Goal: Task Accomplishment & Management: Use online tool/utility

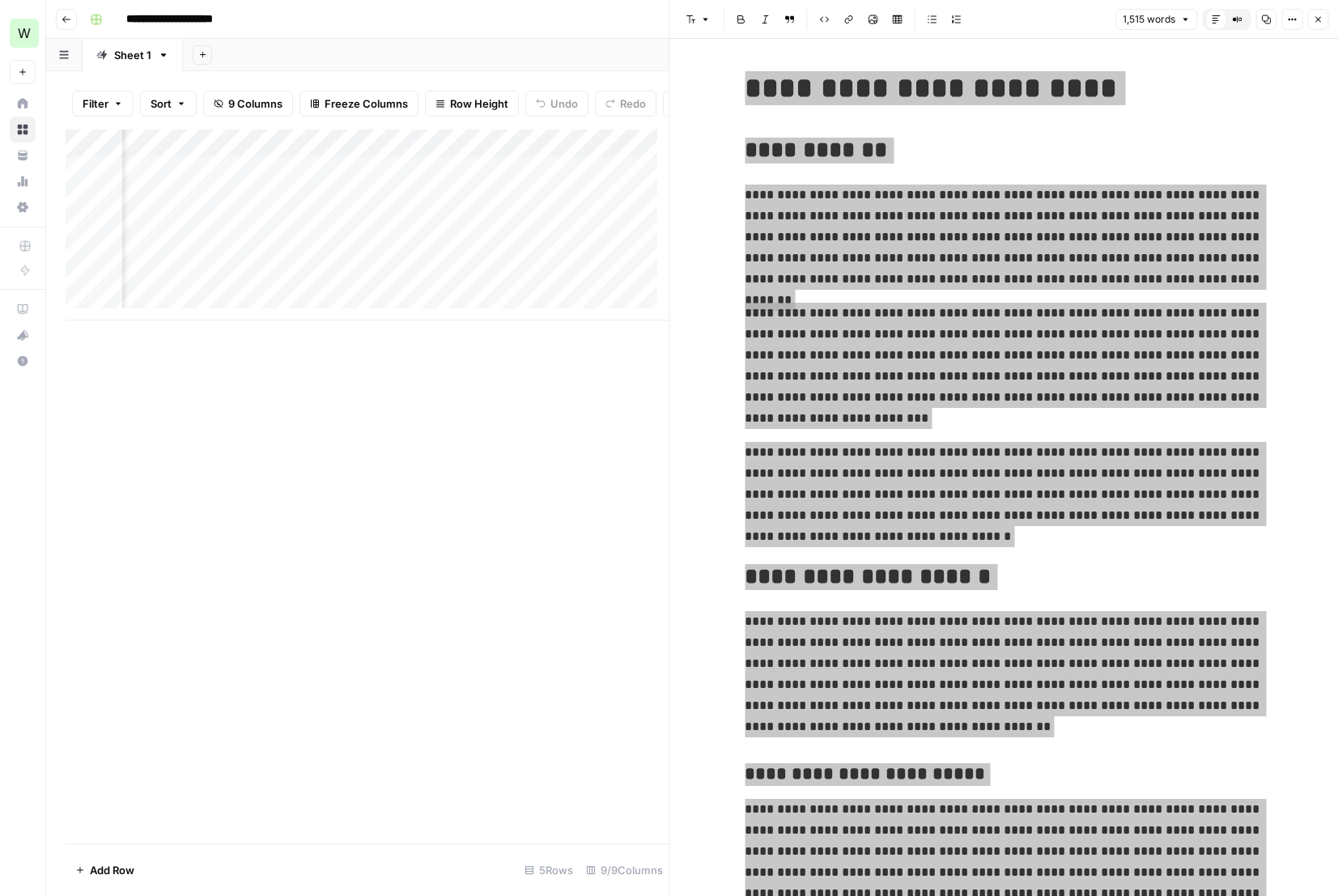
scroll to position [0, 181]
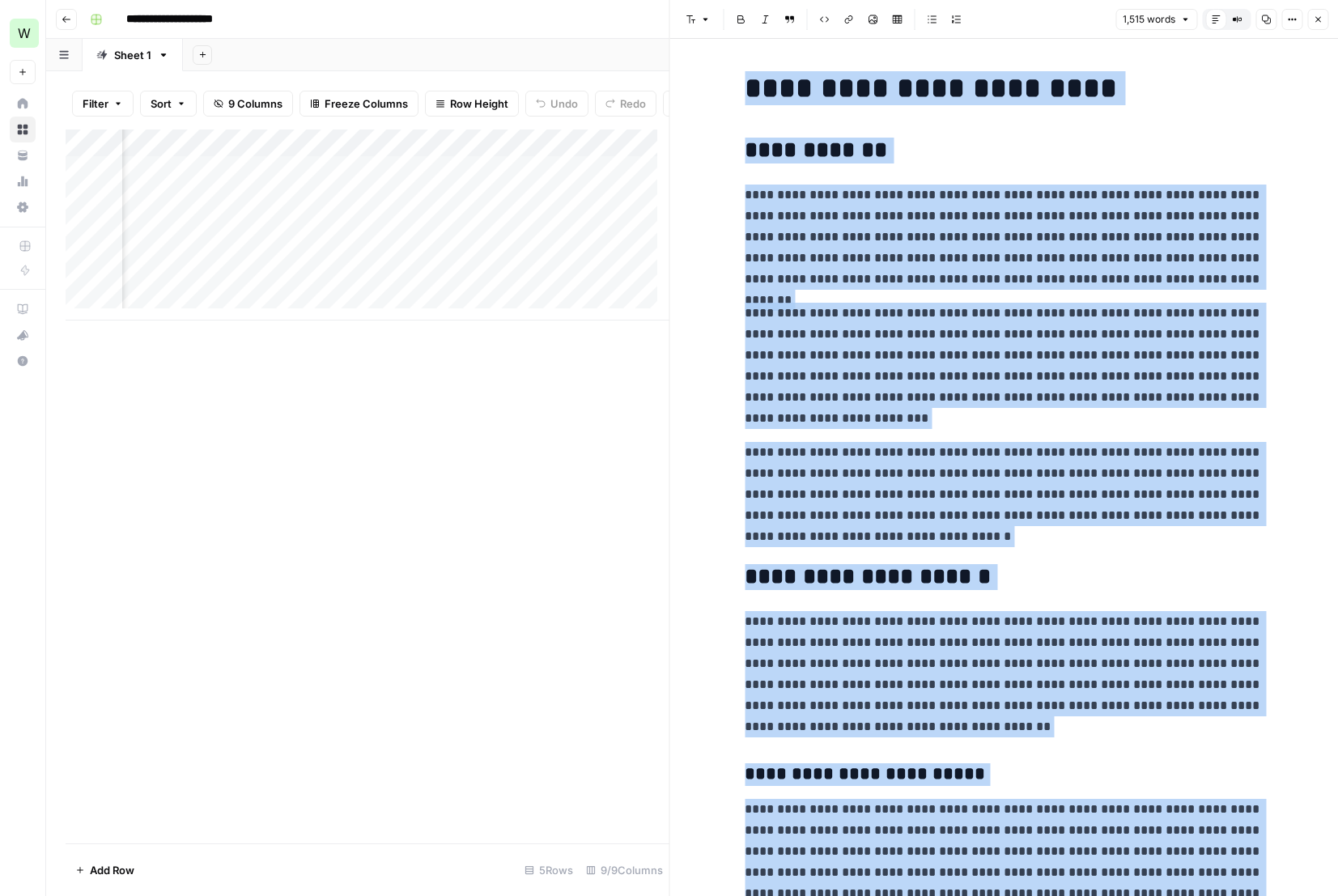
click at [247, 287] on div "Add Column" at bounding box center [368, 224] width 604 height 191
click at [219, 288] on div "Add Column" at bounding box center [368, 224] width 604 height 191
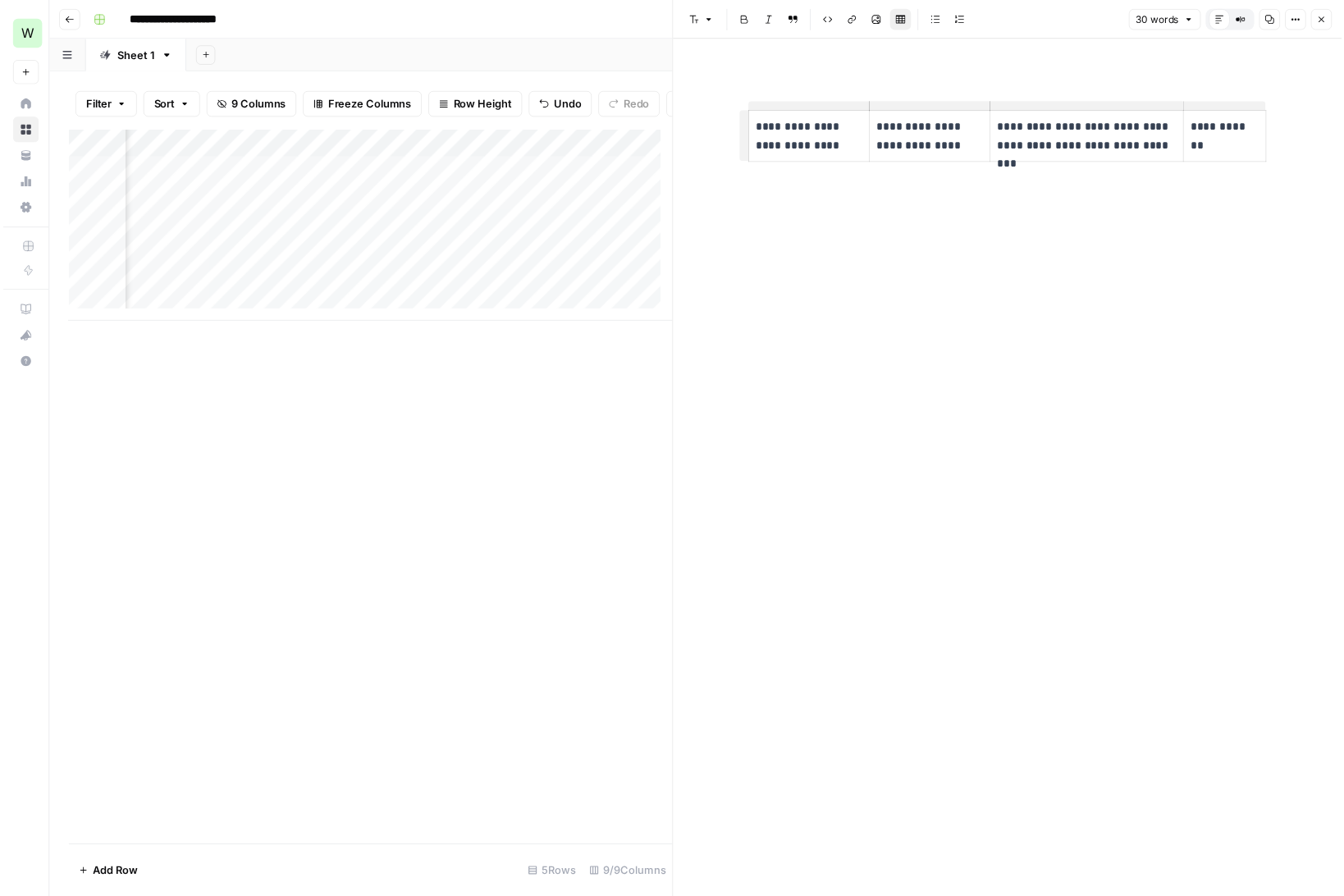
scroll to position [0, 430]
click at [424, 293] on div "Add Column" at bounding box center [373, 228] width 612 height 193
click at [1337, 22] on icon "button" at bounding box center [1335, 19] width 10 height 10
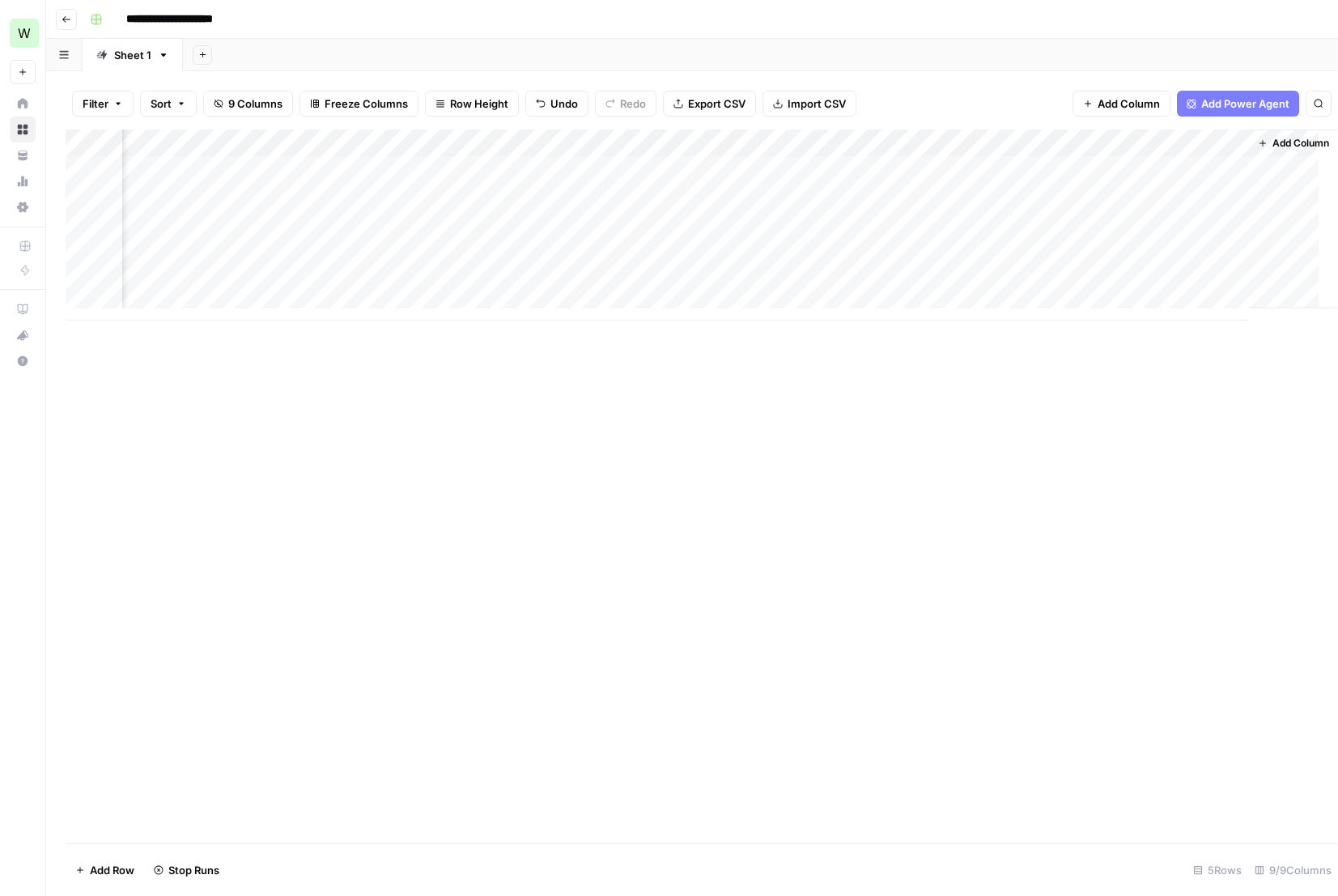
scroll to position [0, 192]
click at [920, 249] on div "Add Column" at bounding box center [692, 224] width 1253 height 191
click at [931, 194] on div "Add Column" at bounding box center [692, 224] width 1253 height 191
click at [919, 281] on div "Add Column" at bounding box center [692, 224] width 1253 height 191
click at [1033, 277] on div "Add Column" at bounding box center [692, 224] width 1253 height 191
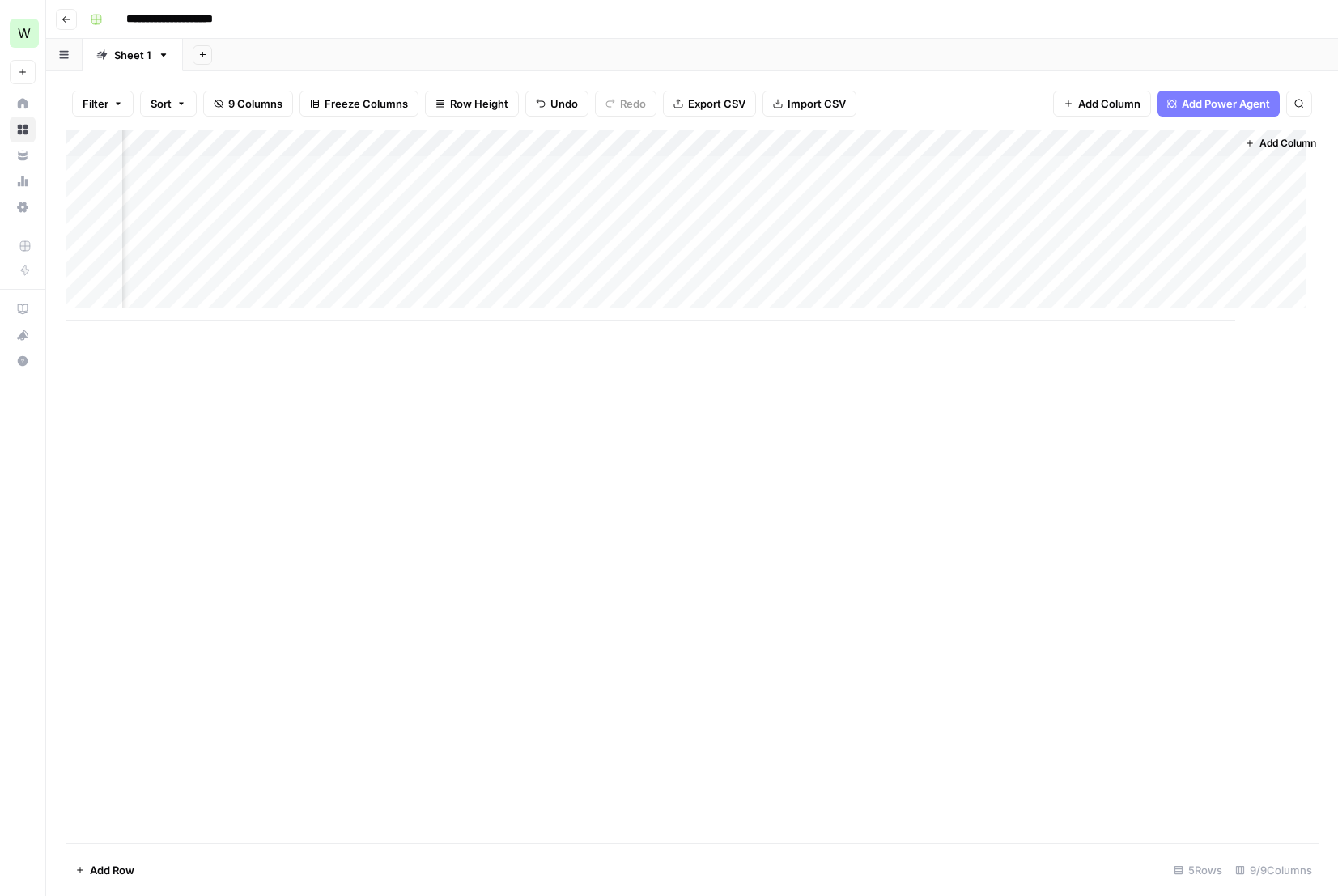
click at [1129, 280] on div "Add Column" at bounding box center [692, 224] width 1253 height 191
click at [1138, 247] on div "Add Column" at bounding box center [692, 224] width 1253 height 191
click at [662, 515] on div "Add Column" at bounding box center [692, 486] width 1253 height 714
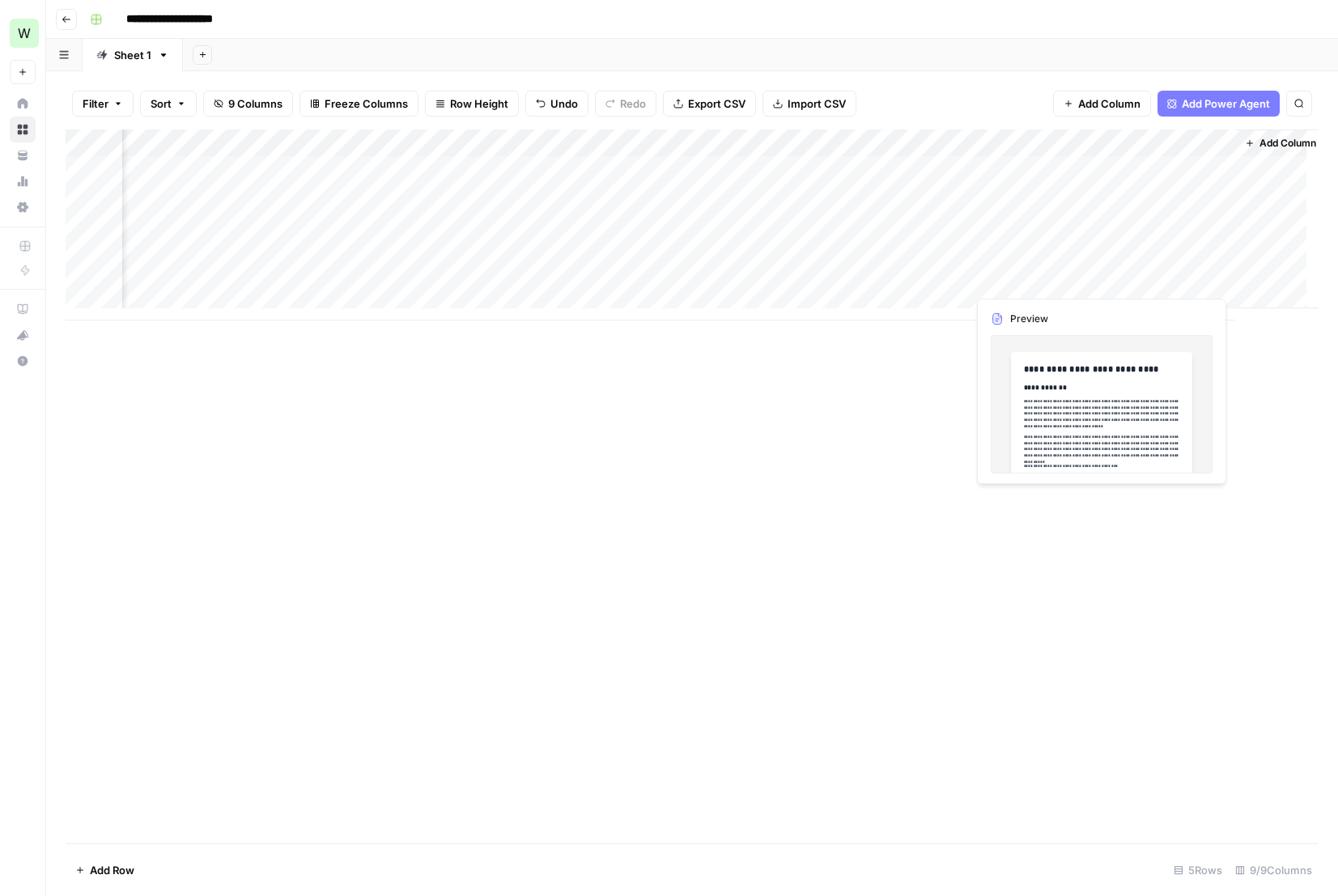
click at [1135, 257] on div "Add Column" at bounding box center [692, 224] width 1253 height 191
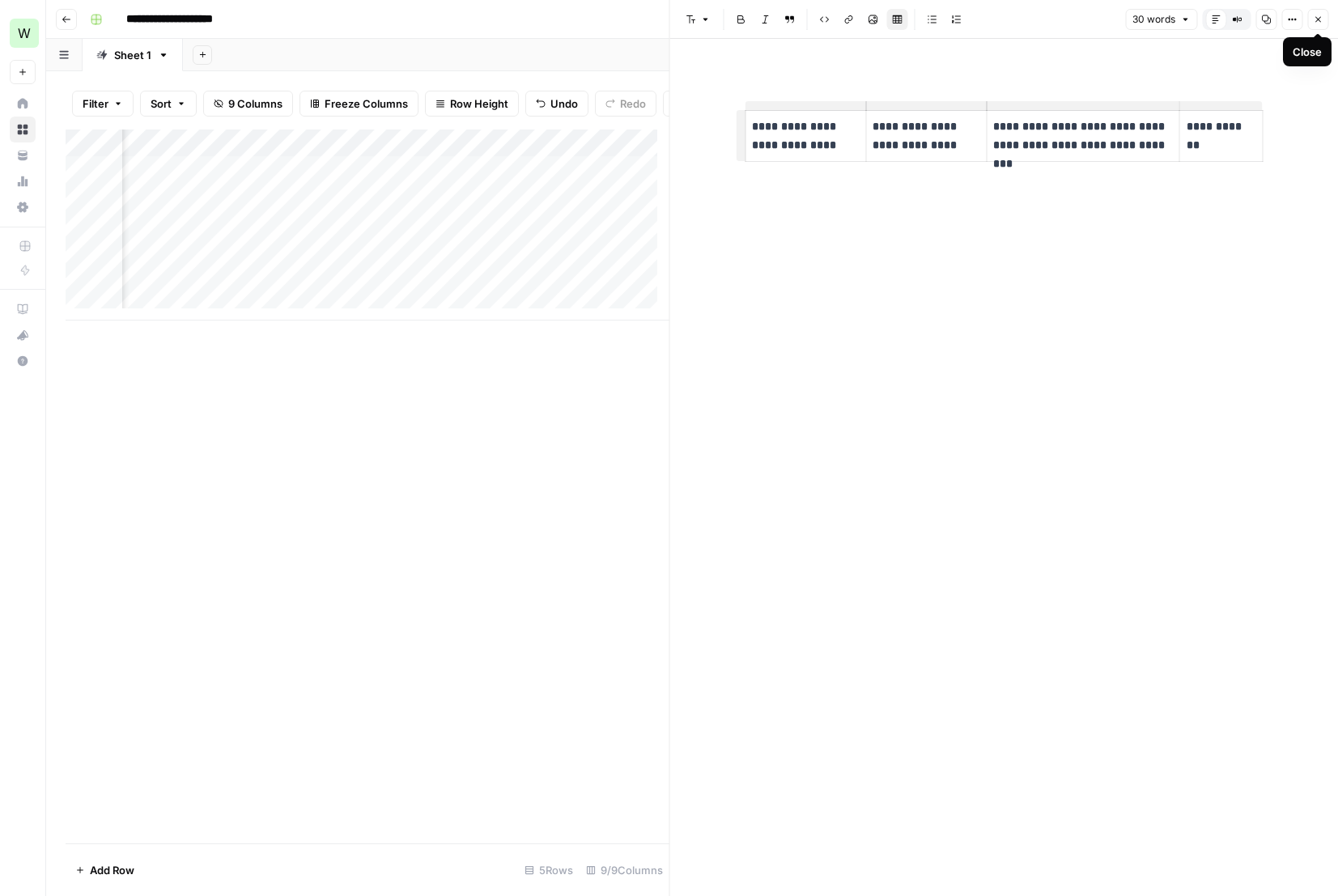
click at [1322, 18] on icon "button" at bounding box center [1317, 19] width 9 height 9
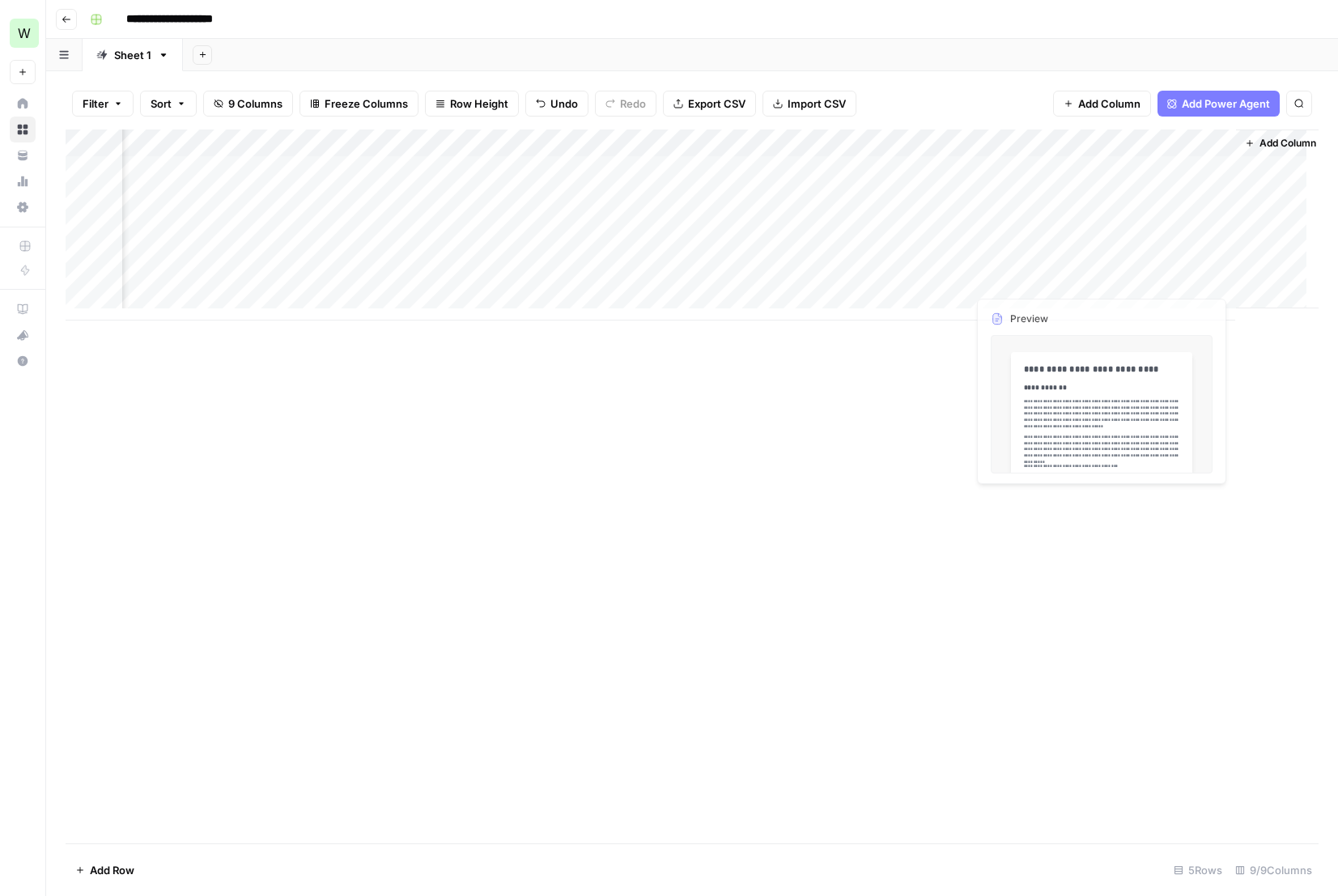
click at [1223, 249] on div "Add Column" at bounding box center [692, 224] width 1253 height 191
click at [1178, 276] on div "Add Column" at bounding box center [692, 224] width 1253 height 191
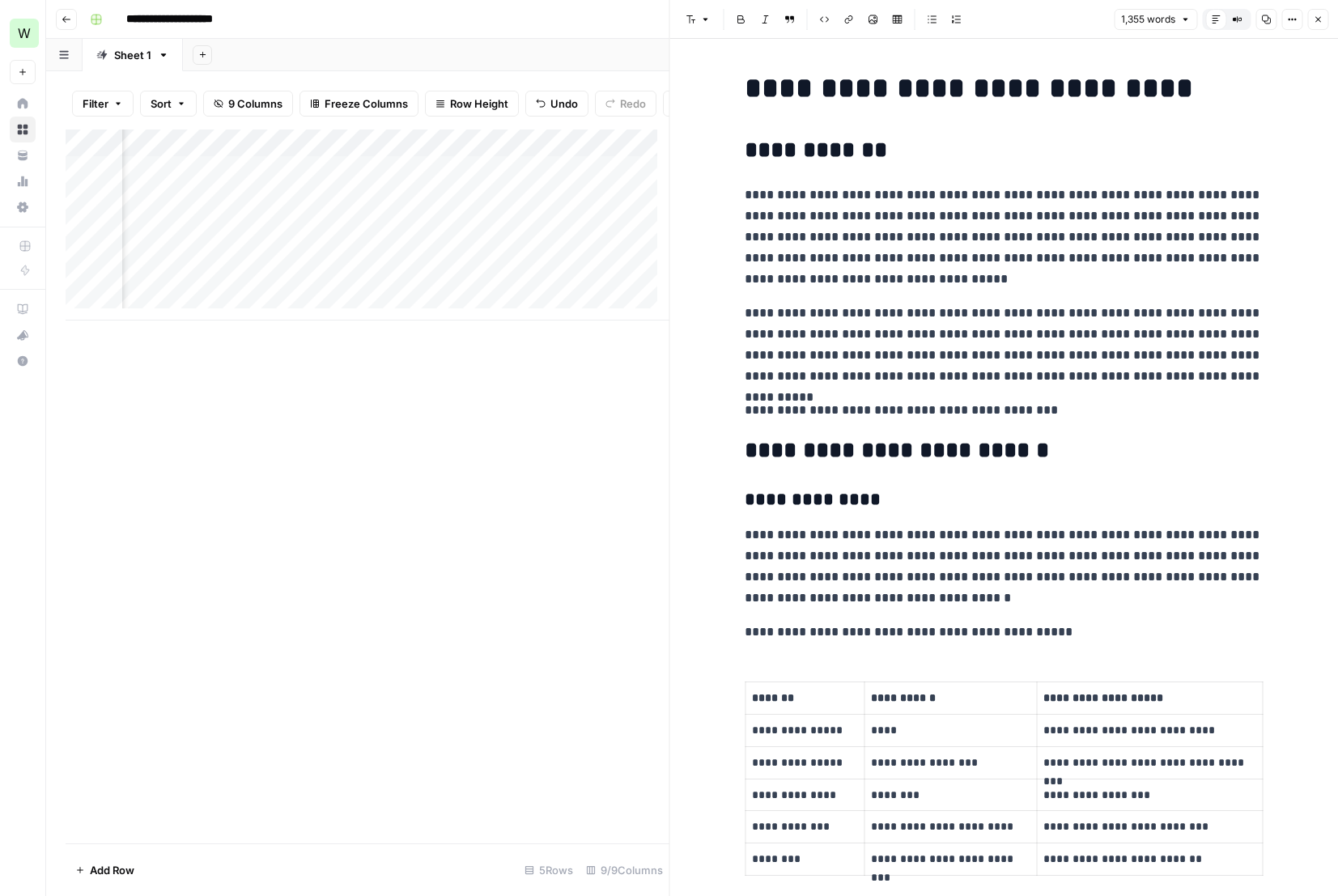
click at [1080, 312] on p "**********" at bounding box center [1004, 345] width 518 height 85
copy div "**********"
click at [590, 537] on div "Add Column" at bounding box center [368, 486] width 604 height 714
click at [1320, 17] on icon "button" at bounding box center [1318, 20] width 6 height 6
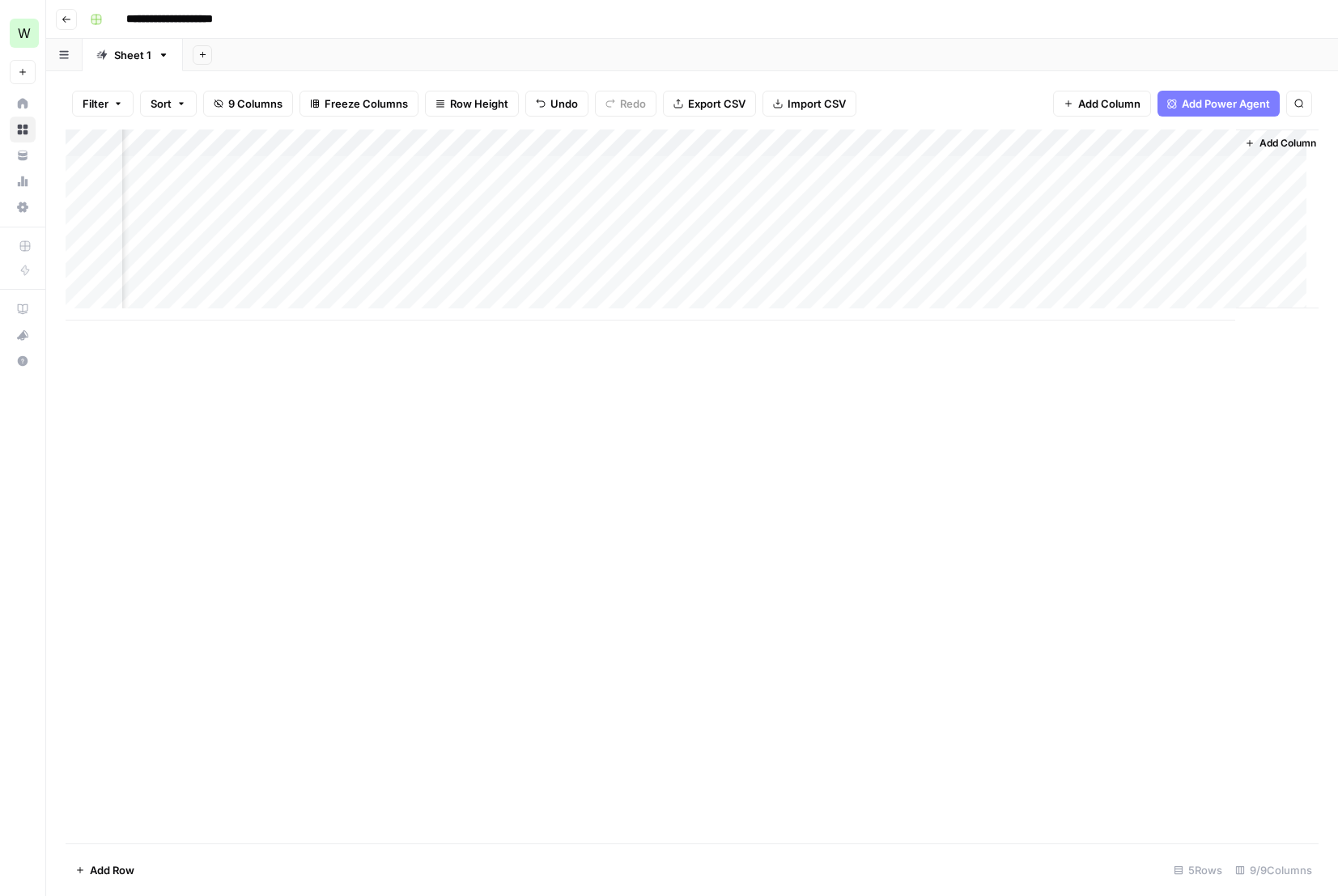
click at [997, 565] on div "Add Column" at bounding box center [692, 486] width 1253 height 714
click at [171, 306] on div "Add Column" at bounding box center [692, 224] width 1253 height 191
click at [325, 522] on div "Add Column" at bounding box center [692, 486] width 1253 height 714
drag, startPoint x: 235, startPoint y: 280, endPoint x: 707, endPoint y: 280, distance: 472.0
click at [706, 280] on div "Add Column" at bounding box center [692, 238] width 1253 height 218
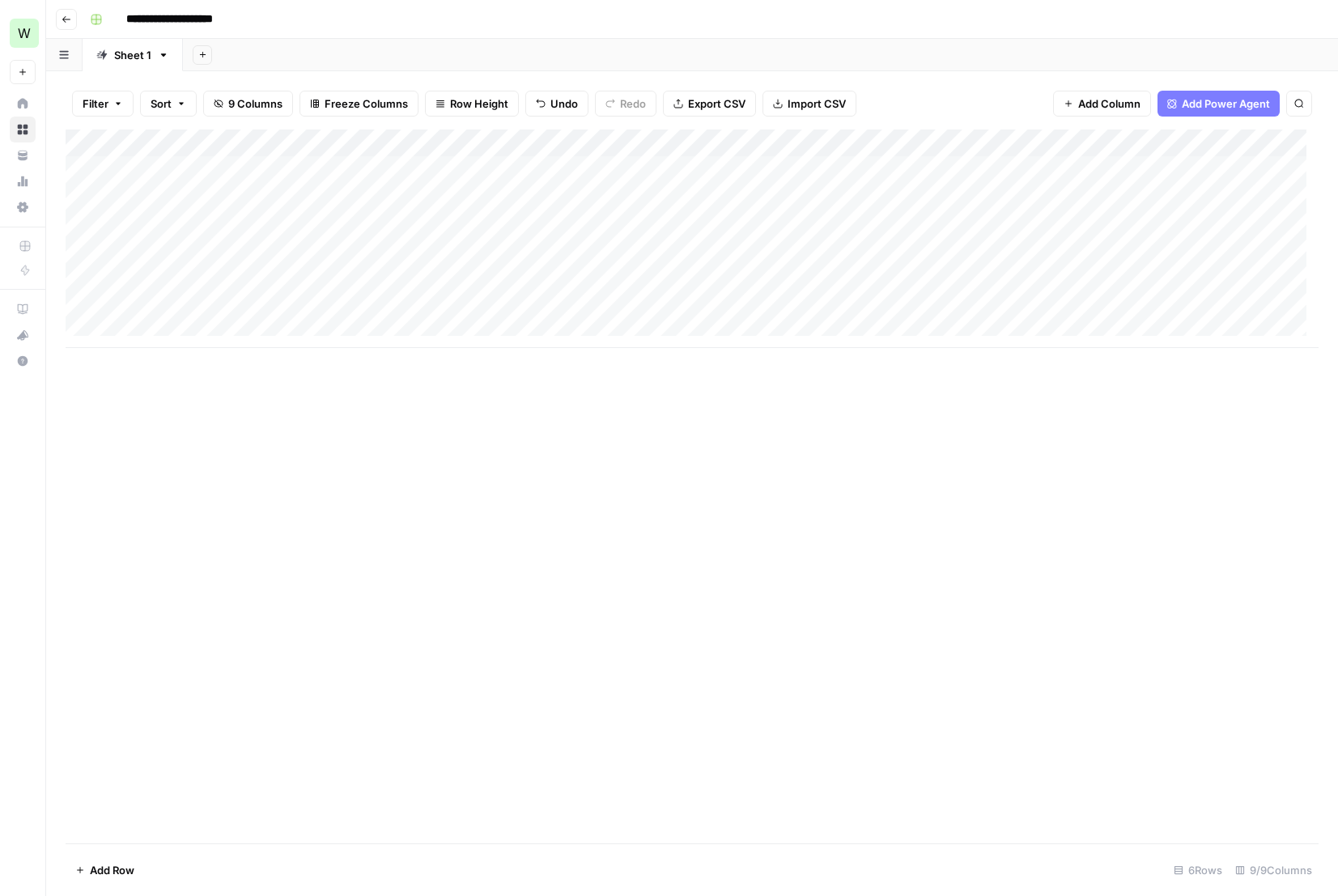
drag, startPoint x: 785, startPoint y: 291, endPoint x: 775, endPoint y: 303, distance: 15.6
click at [775, 303] on div "Add Column" at bounding box center [692, 238] width 1253 height 218
click at [239, 304] on div "Add Column" at bounding box center [692, 238] width 1253 height 218
drag, startPoint x: 190, startPoint y: 309, endPoint x: 247, endPoint y: 309, distance: 57.0
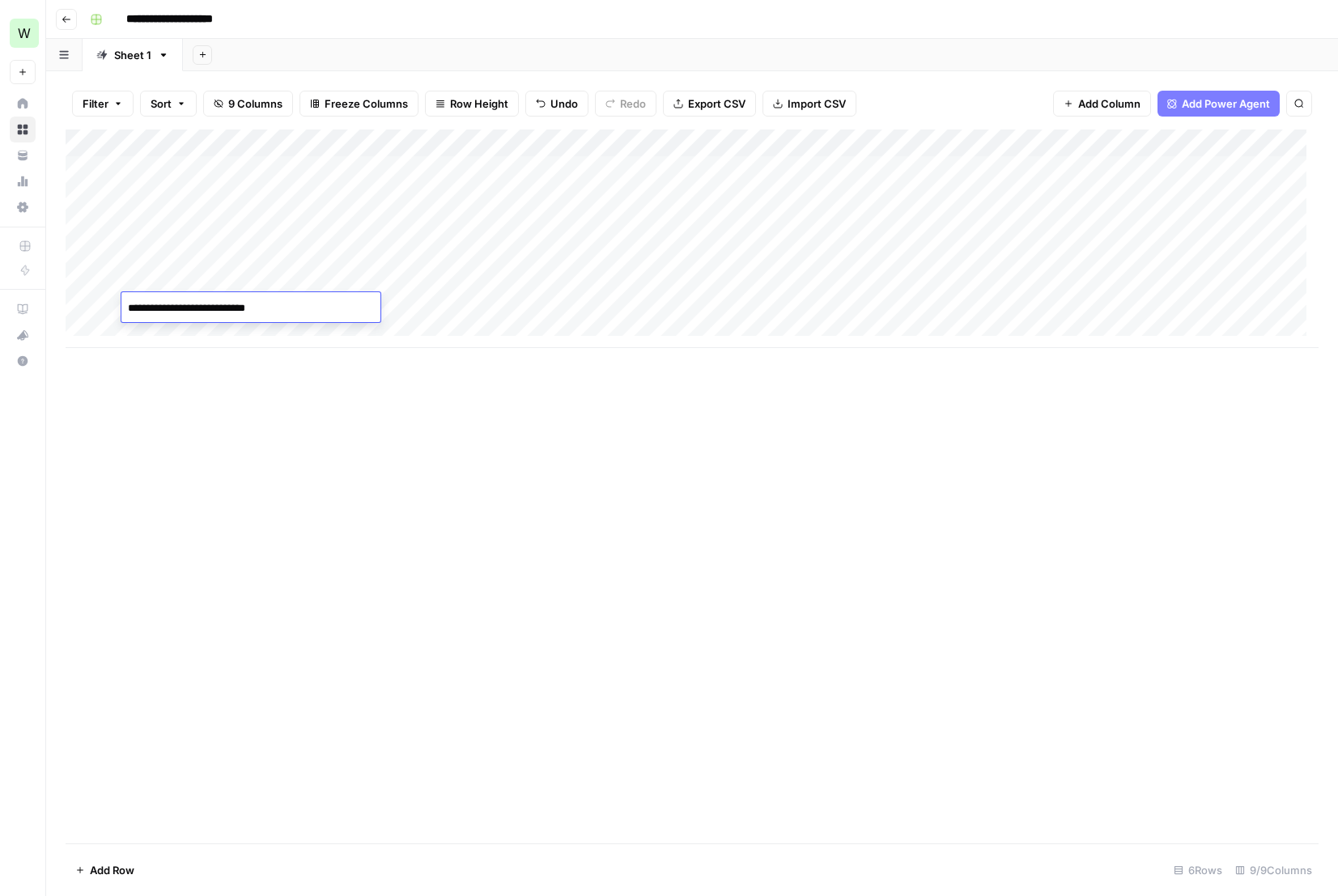
click at [247, 309] on textarea "**********" at bounding box center [251, 308] width 259 height 22
type textarea "**********"
click at [357, 453] on div "Add Column" at bounding box center [692, 486] width 1253 height 714
click at [389, 304] on div "Add Column" at bounding box center [692, 238] width 1253 height 218
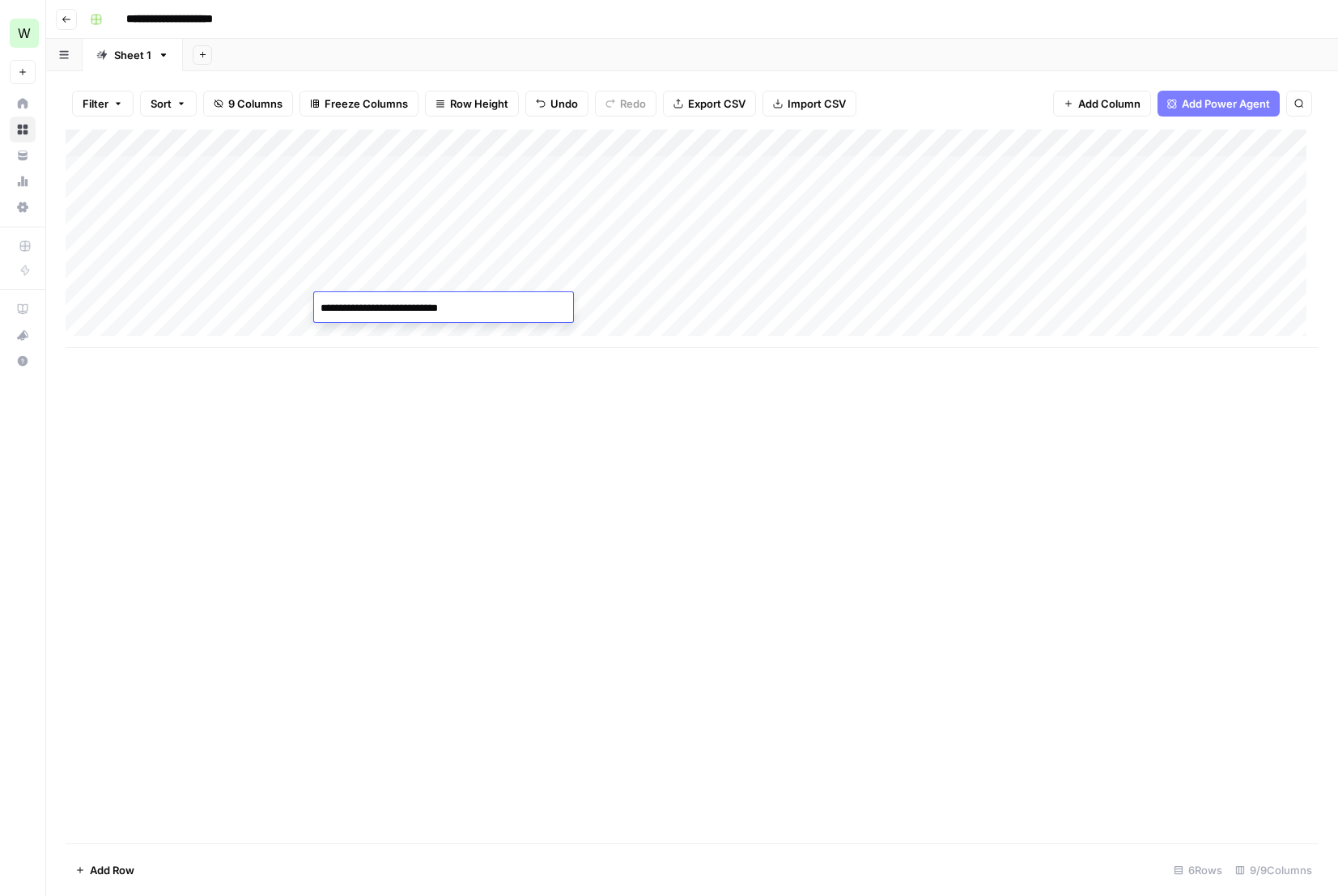
drag, startPoint x: 439, startPoint y: 311, endPoint x: 383, endPoint y: 308, distance: 56.1
click at [383, 308] on textarea "**********" at bounding box center [444, 308] width 259 height 22
type textarea "**********"
click at [486, 410] on div "Add Column" at bounding box center [692, 486] width 1253 height 714
click at [591, 300] on div "Add Column" at bounding box center [692, 238] width 1253 height 218
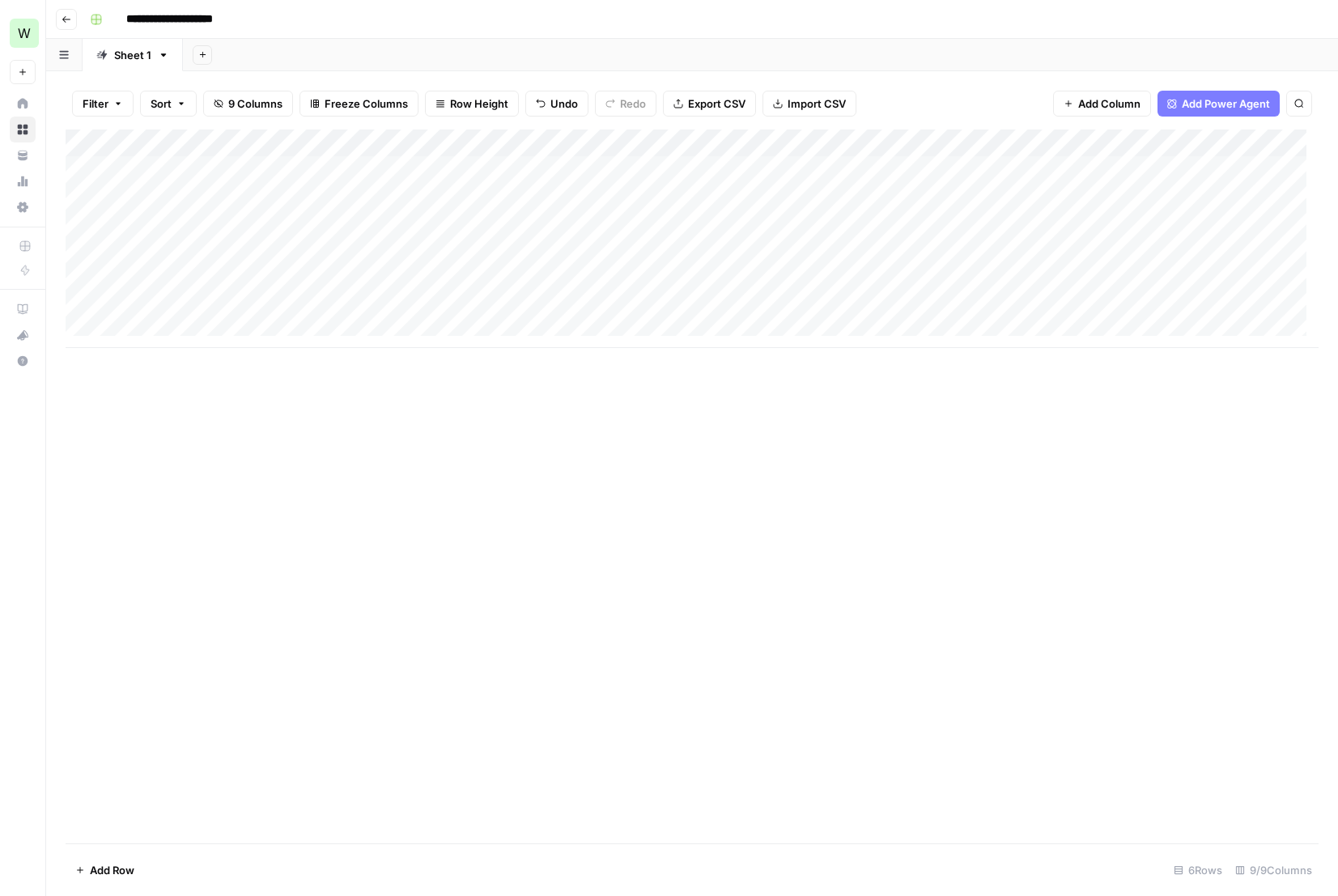
click at [591, 301] on div "Add Column" at bounding box center [692, 238] width 1253 height 218
drag, startPoint x: 697, startPoint y: 308, endPoint x: 756, endPoint y: 310, distance: 59.0
click at [756, 310] on textarea "**********" at bounding box center [667, 316] width 324 height 39
type textarea "**********"
click at [743, 405] on div "Add Column" at bounding box center [692, 486] width 1253 height 714
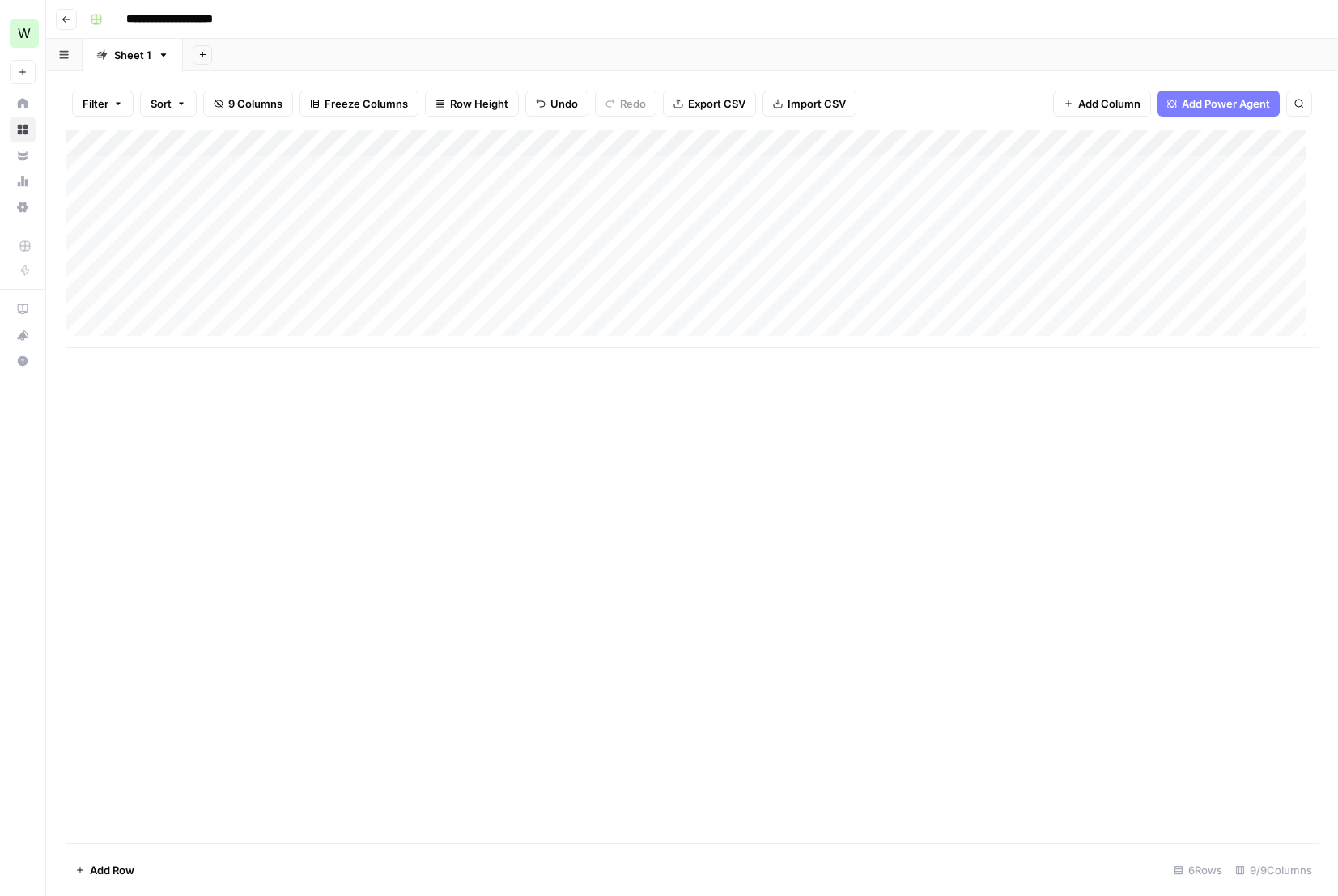
click at [845, 306] on div "Add Column" at bounding box center [692, 238] width 1253 height 218
click at [1088, 279] on div "Add Column" at bounding box center [692, 238] width 1253 height 218
drag, startPoint x: 1164, startPoint y: 293, endPoint x: 1161, endPoint y: 306, distance: 13.3
click at [1161, 306] on div "Add Column" at bounding box center [692, 238] width 1253 height 218
click at [1223, 305] on div "Add Column" at bounding box center [692, 238] width 1253 height 218
